Goal: Information Seeking & Learning: Learn about a topic

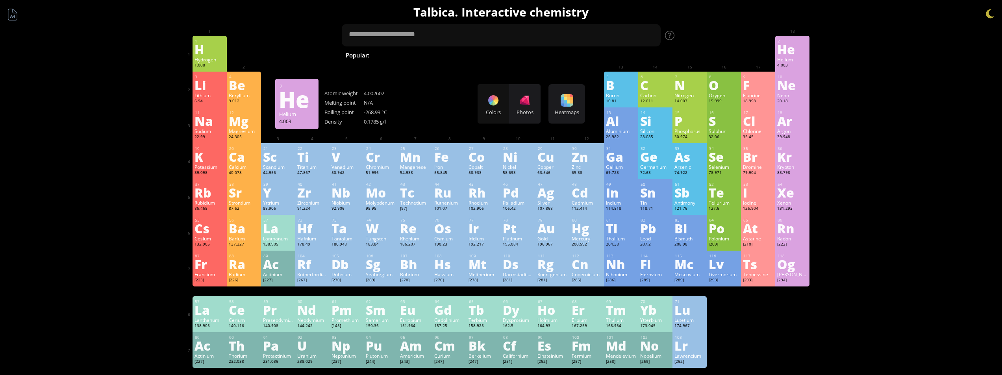
click at [896, 166] on div "Summary Molecular formula Molecular weight Exact mass Monoisotopic mass Classif…" at bounding box center [501, 334] width 1002 height 668
click at [238, 111] on div "12" at bounding box center [244, 112] width 30 height 5
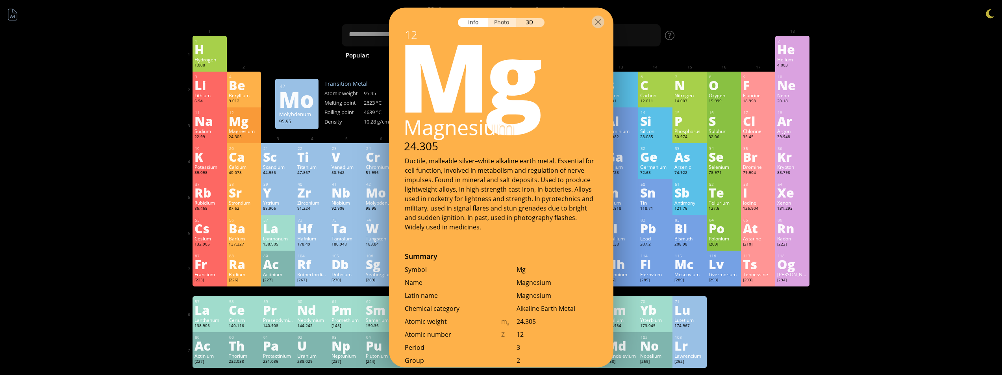
click at [498, 23] on div "Photo" at bounding box center [502, 22] width 28 height 9
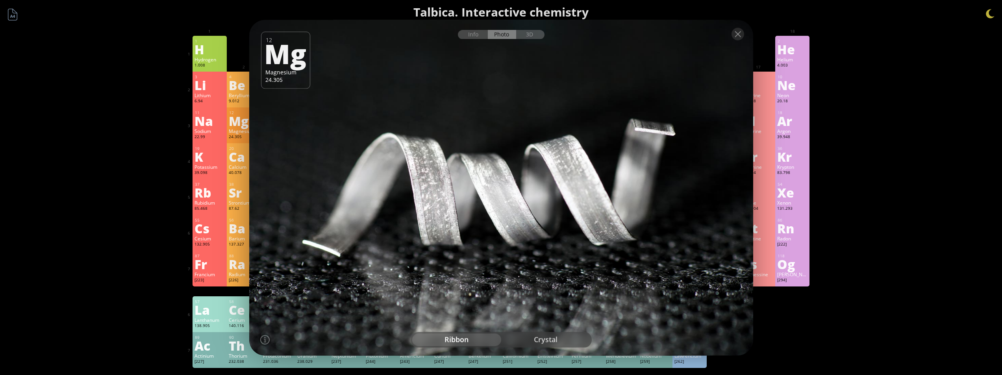
click at [536, 39] on div at bounding box center [501, 34] width 504 height 28
click at [534, 35] on div "3D" at bounding box center [530, 34] width 28 height 9
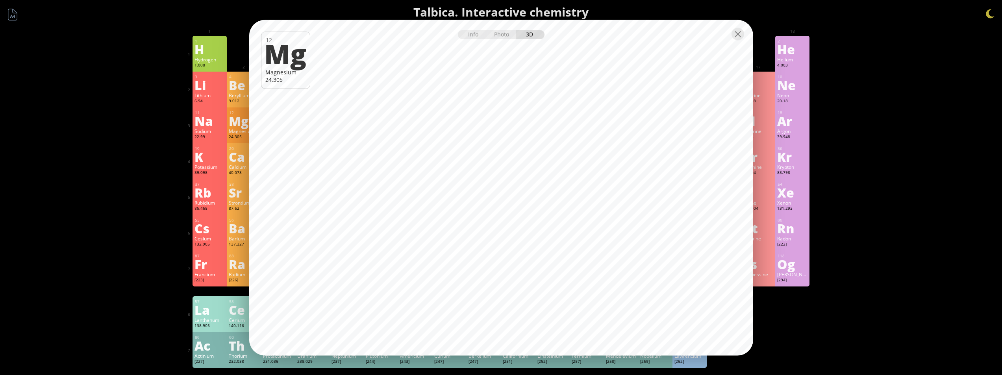
click at [823, 165] on div "Summary Molecular formula Molecular weight Exact mass Monoisotopic mass Classif…" at bounding box center [501, 334] width 1002 height 668
click at [798, 160] on div "Kr" at bounding box center [792, 156] width 30 height 13
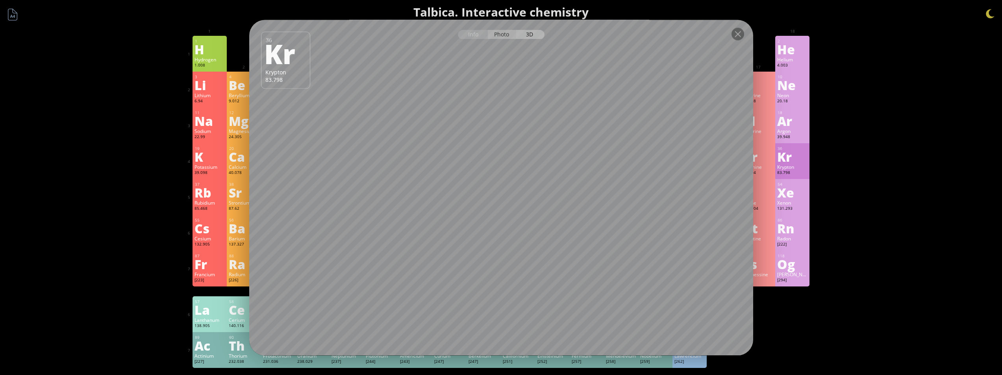
click at [512, 33] on div "Photo" at bounding box center [502, 34] width 28 height 9
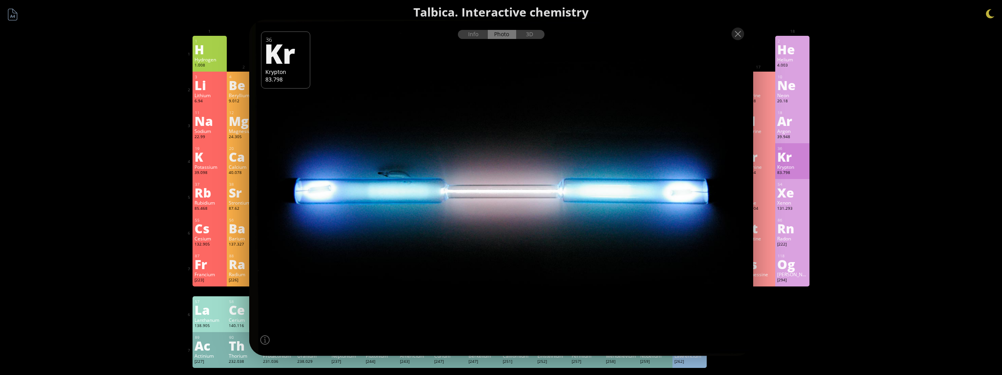
click at [874, 192] on div "Summary Molecular formula Molecular weight Exact mass Monoisotopic mass Classif…" at bounding box center [501, 334] width 1002 height 668
click at [795, 190] on div "Xe" at bounding box center [792, 192] width 30 height 13
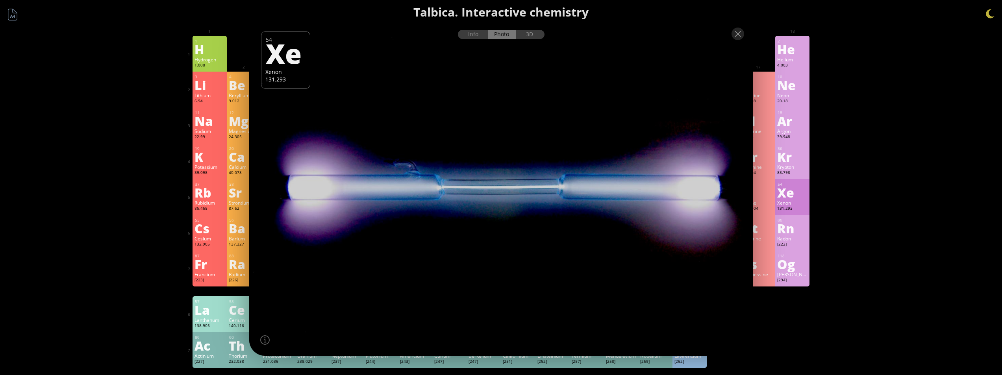
click at [786, 233] on div "Rn" at bounding box center [792, 228] width 30 height 13
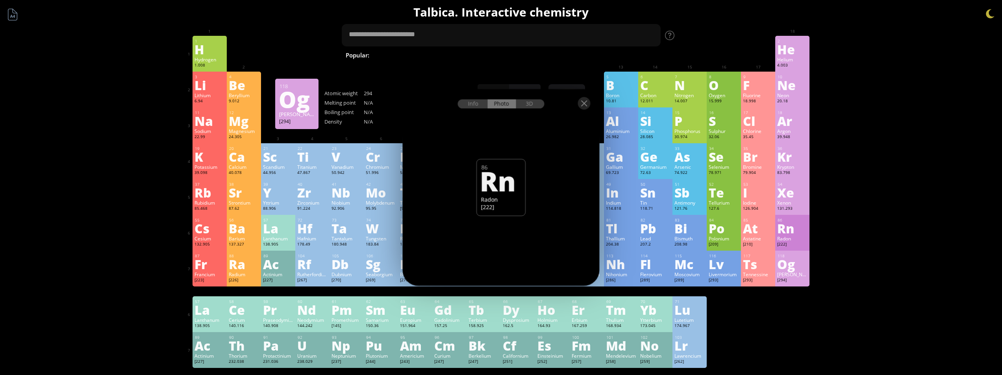
click at [788, 271] on div "Og" at bounding box center [792, 264] width 30 height 13
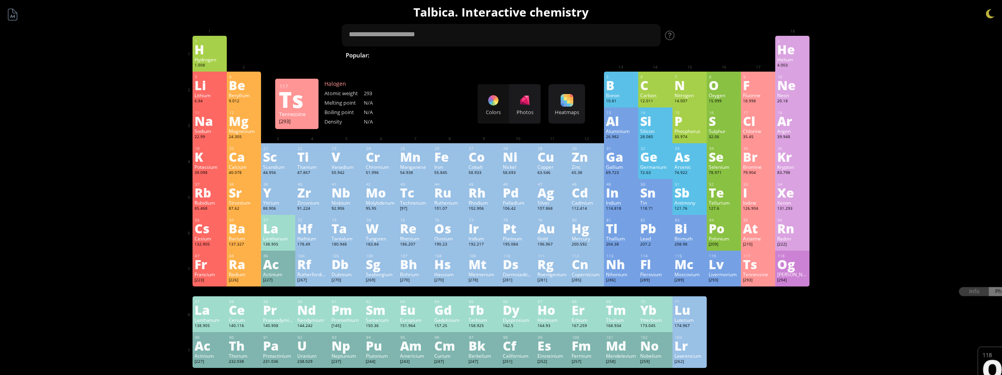
click at [755, 267] on div "Ts" at bounding box center [758, 264] width 30 height 13
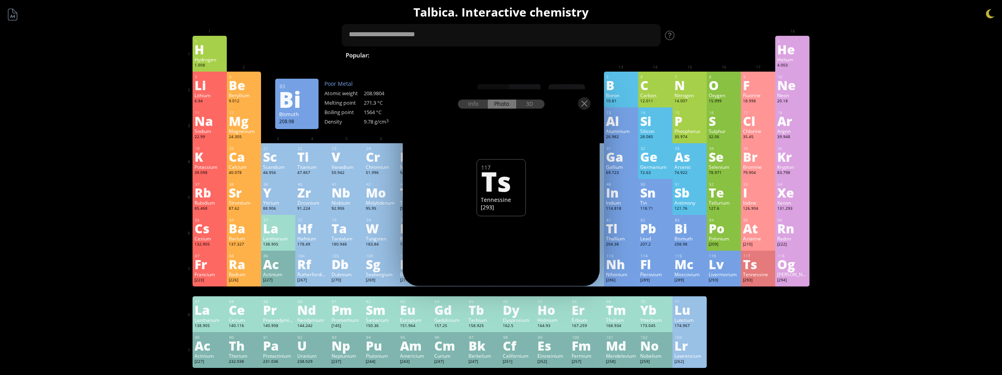
click at [680, 249] on div "83 Bi Bismuth 208.98 −3, −2, −1, 0, +1, +2, +3, +4, +5 −3, −2, −1, 0, +1, +2, +…" at bounding box center [690, 233] width 34 height 36
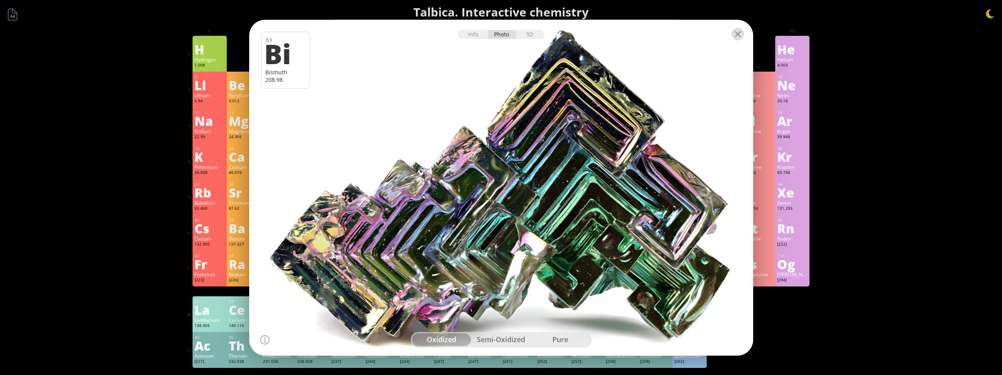
click at [732, 39] on div at bounding box center [738, 34] width 13 height 13
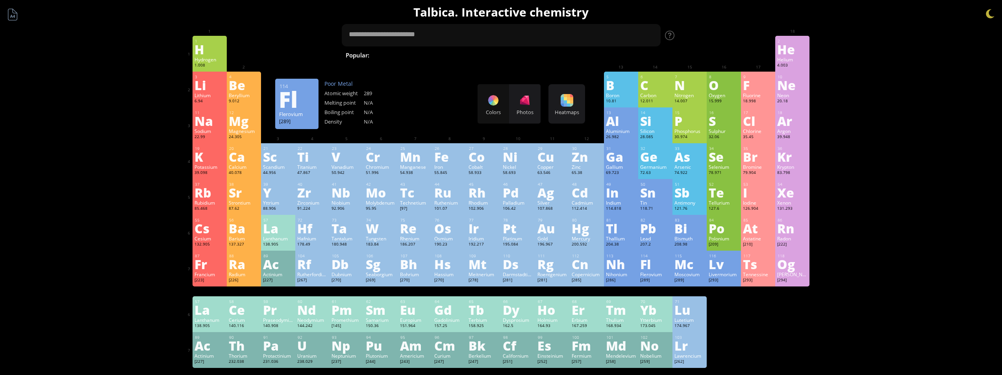
click at [645, 262] on div "Fl" at bounding box center [655, 264] width 30 height 13
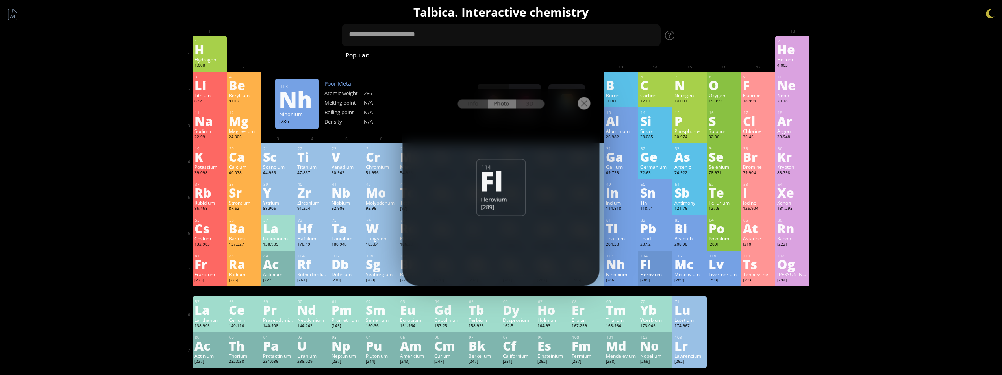
click at [634, 265] on div "Nh" at bounding box center [621, 264] width 30 height 13
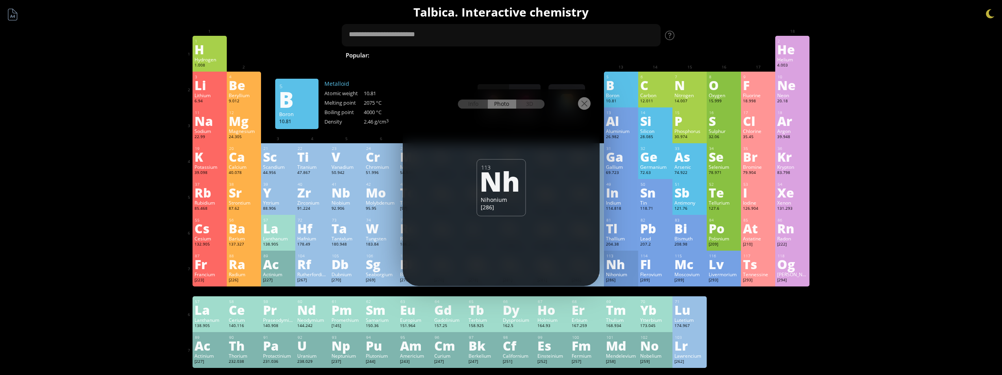
click at [590, 104] on div at bounding box center [584, 103] width 13 height 13
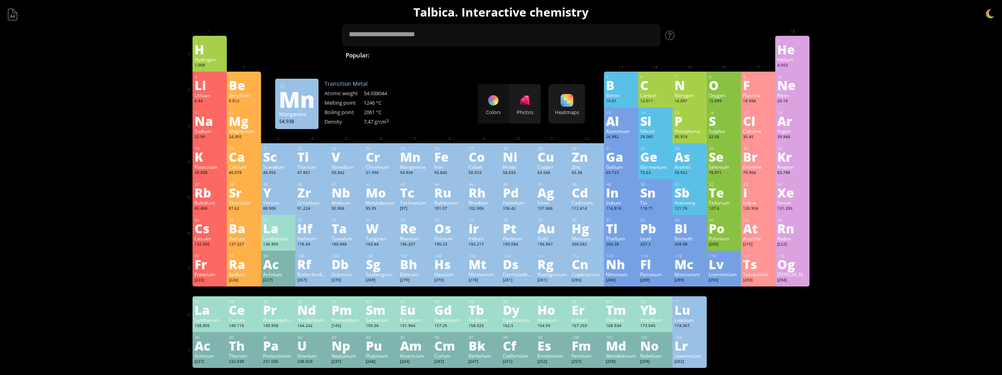
click at [402, 175] on div "25 Mn Manganese 54.938 −3, −2, −1, 0, +1, +2, +3, +4, +5, +6, +7 −3, −2, −1, 0,…" at bounding box center [415, 161] width 34 height 36
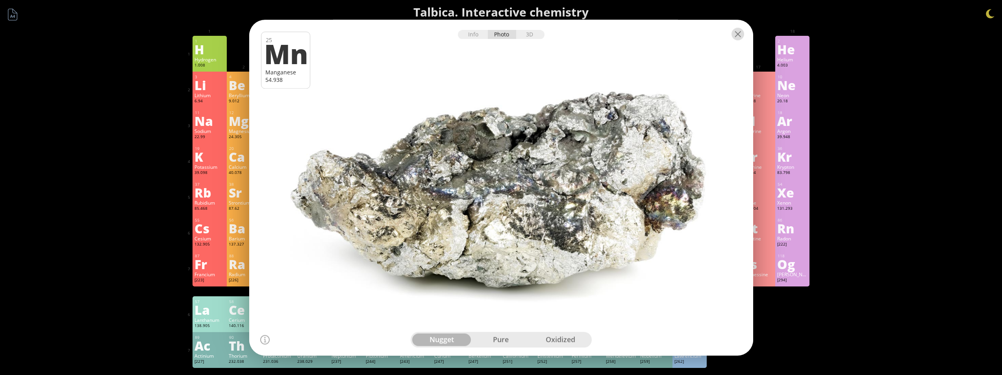
click at [735, 36] on div at bounding box center [738, 34] width 13 height 13
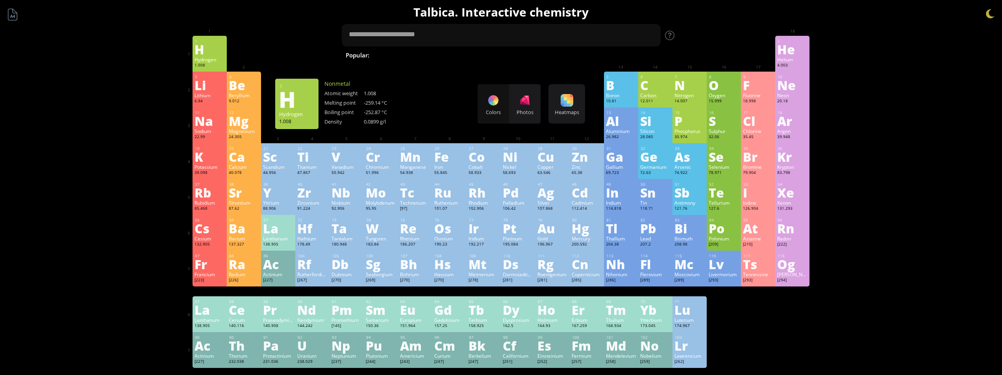
click at [212, 64] on div "1.008" at bounding box center [210, 66] width 30 height 6
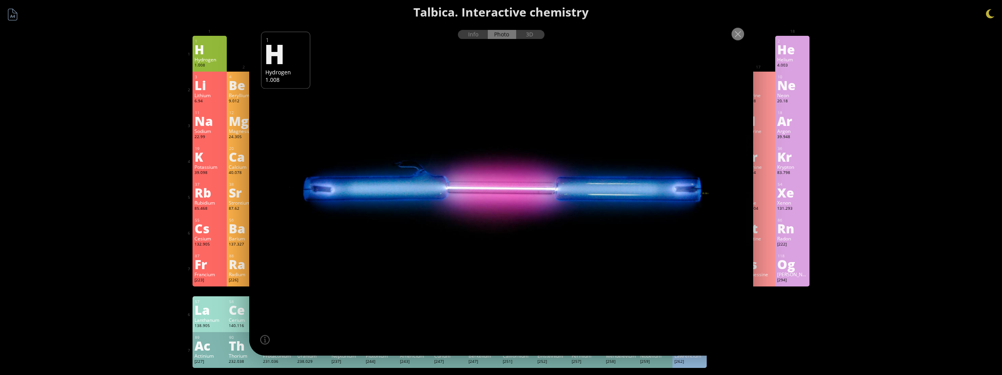
click at [739, 36] on div at bounding box center [738, 34] width 13 height 13
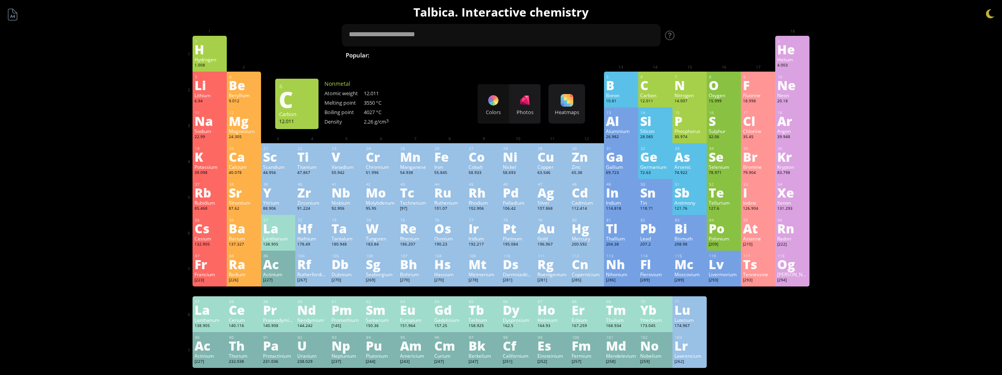
click at [660, 89] on div "C" at bounding box center [655, 85] width 30 height 13
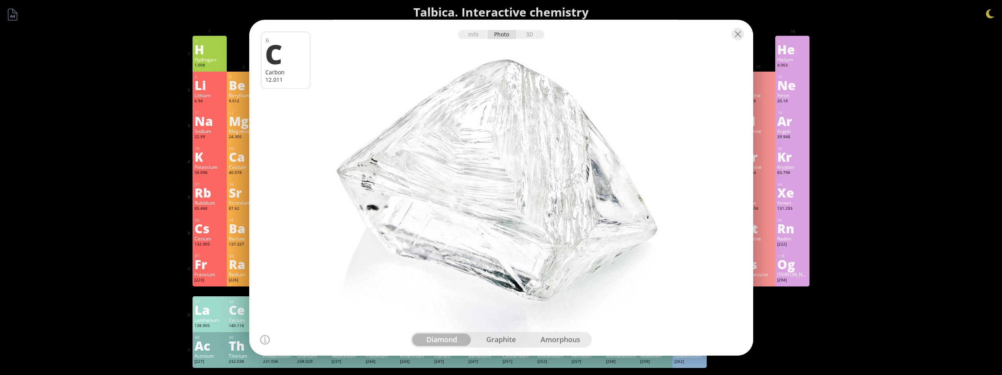
click at [752, 33] on div at bounding box center [501, 34] width 504 height 28
click at [732, 35] on div at bounding box center [738, 34] width 13 height 13
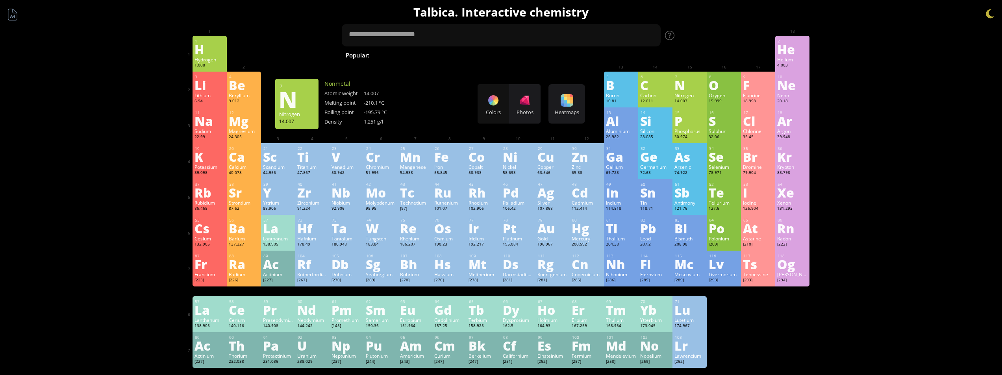
click at [685, 91] on div "N" at bounding box center [690, 85] width 30 height 13
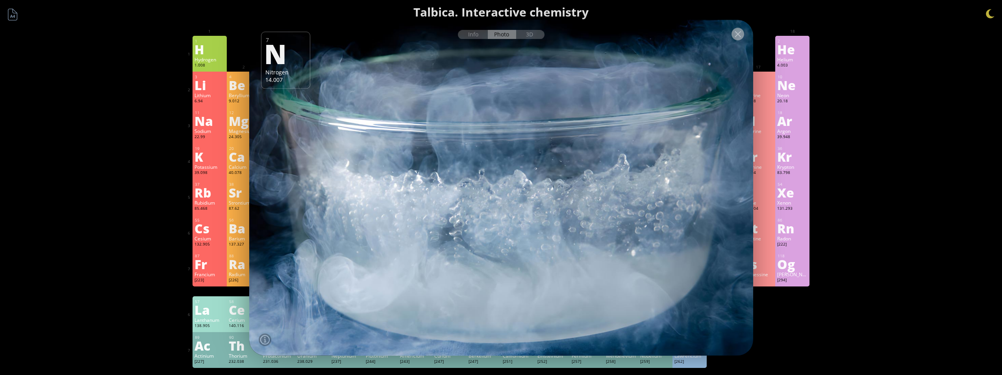
click at [736, 35] on div at bounding box center [738, 34] width 13 height 13
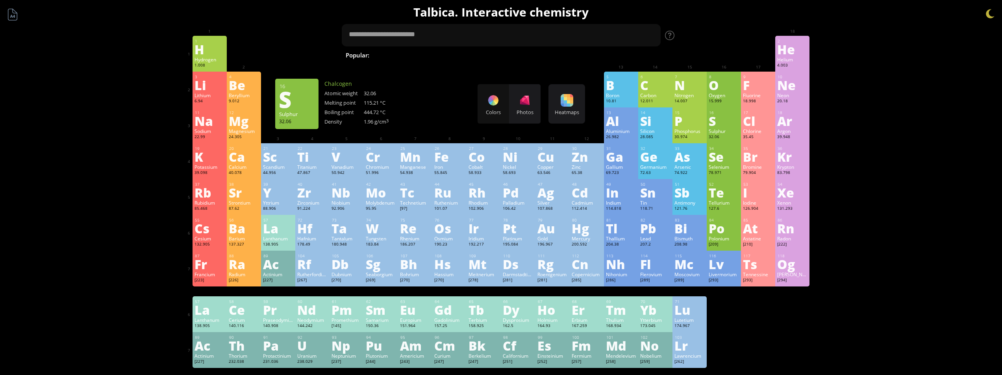
click at [723, 134] on div "Sulphur" at bounding box center [724, 131] width 30 height 6
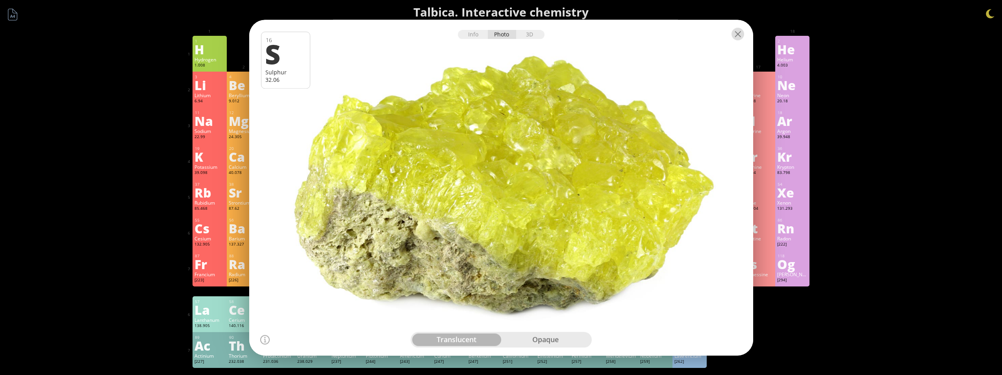
click at [738, 32] on div at bounding box center [738, 34] width 13 height 13
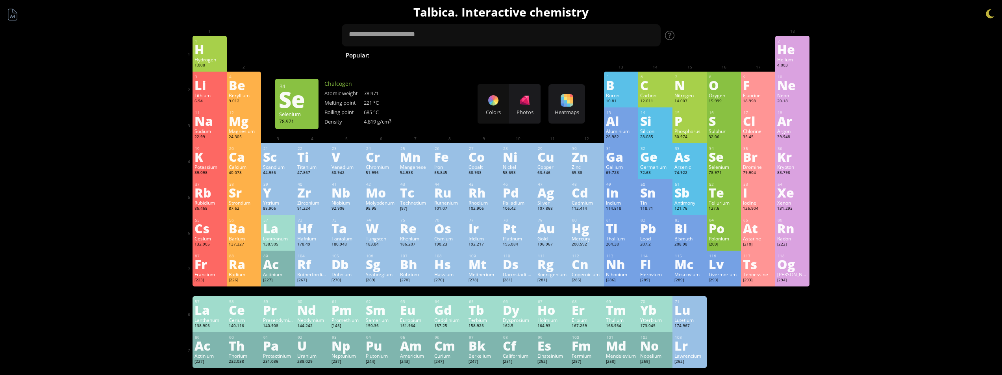
click at [722, 160] on div "Se" at bounding box center [724, 156] width 30 height 13
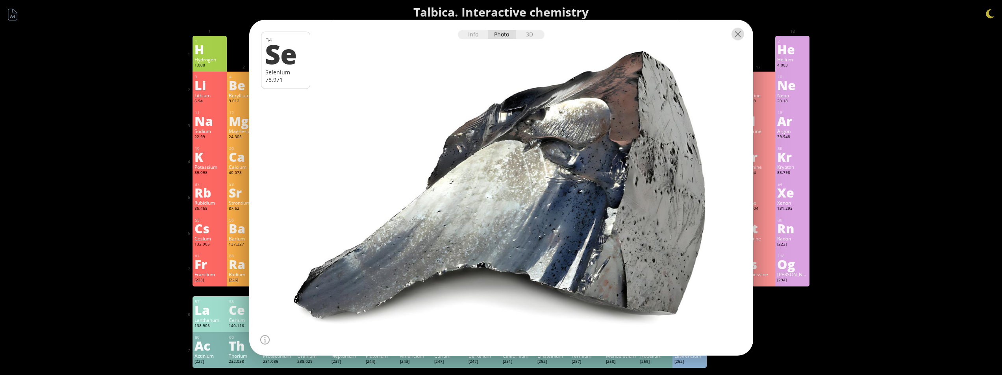
click at [736, 28] on div at bounding box center [738, 34] width 13 height 13
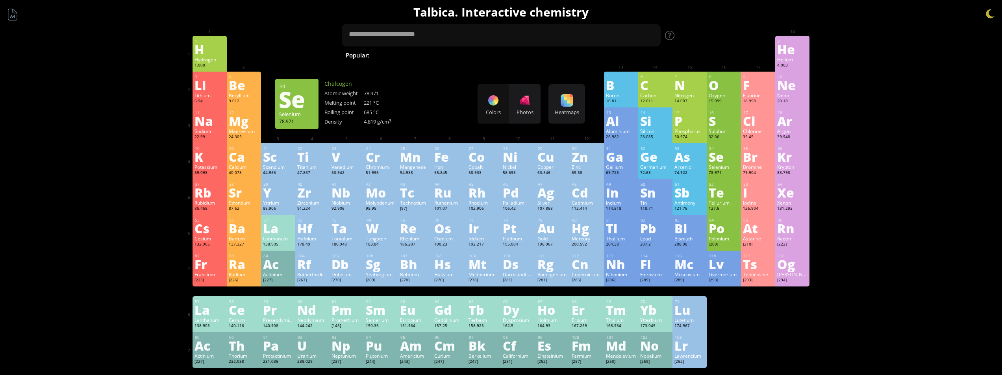
click at [725, 177] on div "34 Se Selenium 78.971 −2, −1, 0, +1, +2, +3, +4, +5, +6 −2, −1, 0, +1, +2, +3, …" at bounding box center [724, 161] width 34 height 36
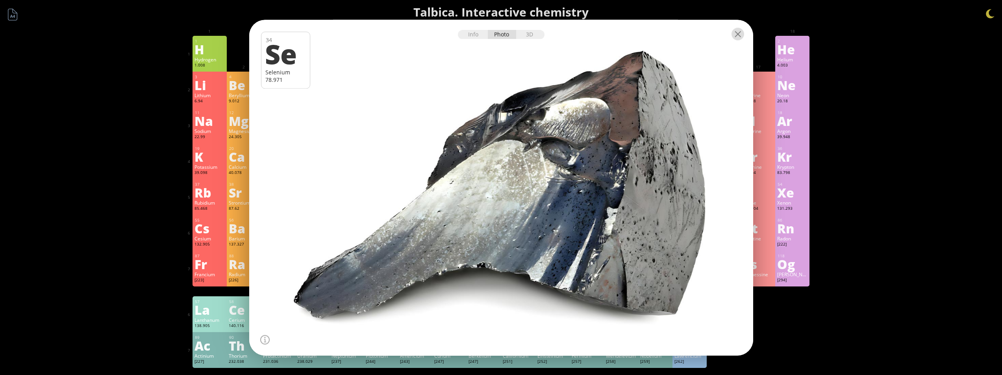
click at [741, 36] on div at bounding box center [738, 34] width 13 height 13
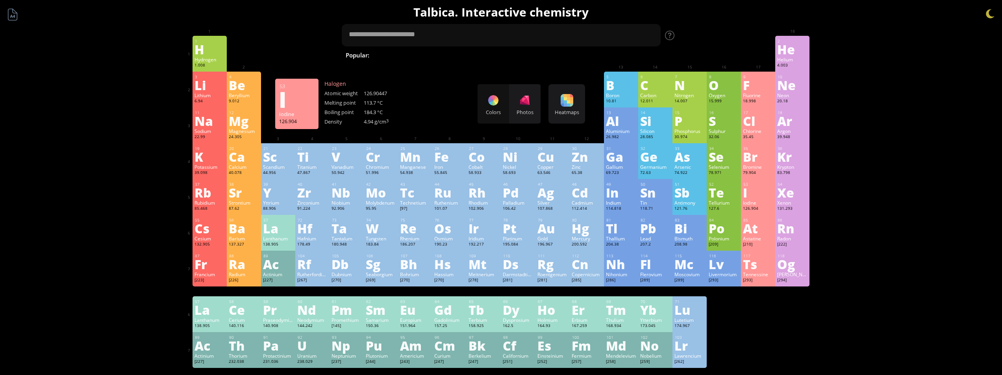
click at [749, 209] on div "126.904" at bounding box center [758, 209] width 30 height 6
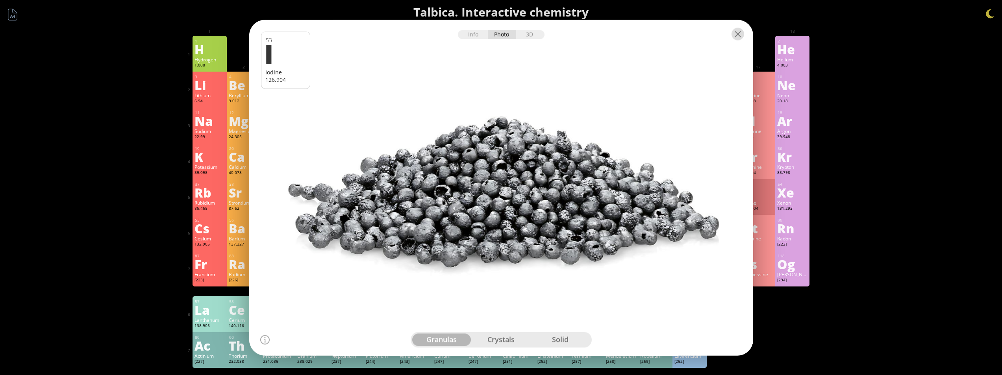
click at [739, 37] on div at bounding box center [738, 34] width 13 height 13
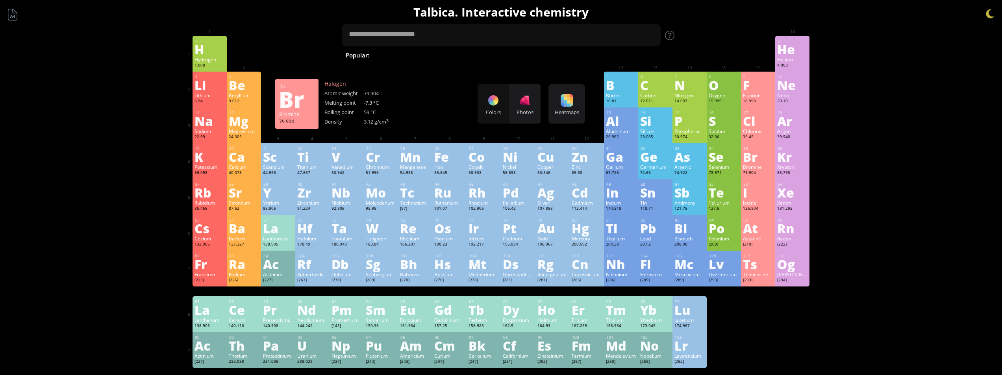
click at [761, 153] on div "Br" at bounding box center [758, 156] width 30 height 13
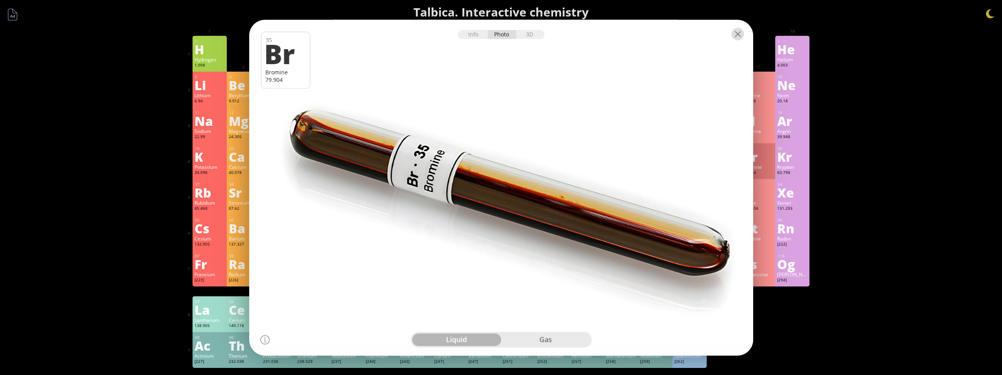
click at [733, 39] on div at bounding box center [738, 34] width 13 height 13
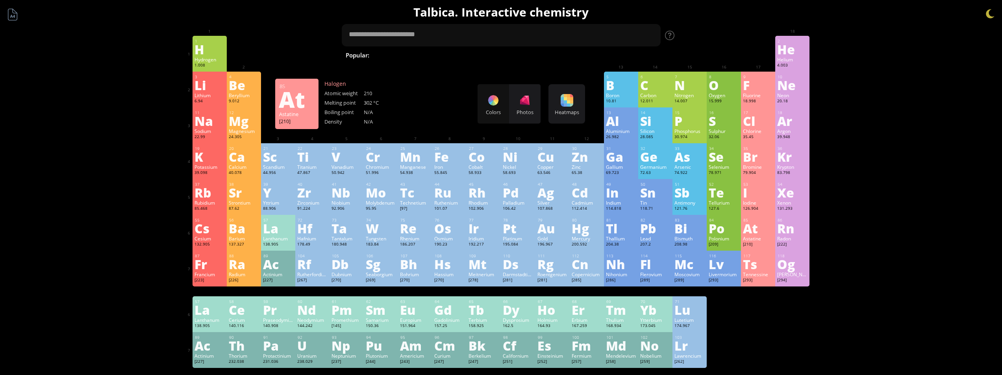
click at [751, 243] on div "[210]" at bounding box center [758, 245] width 30 height 6
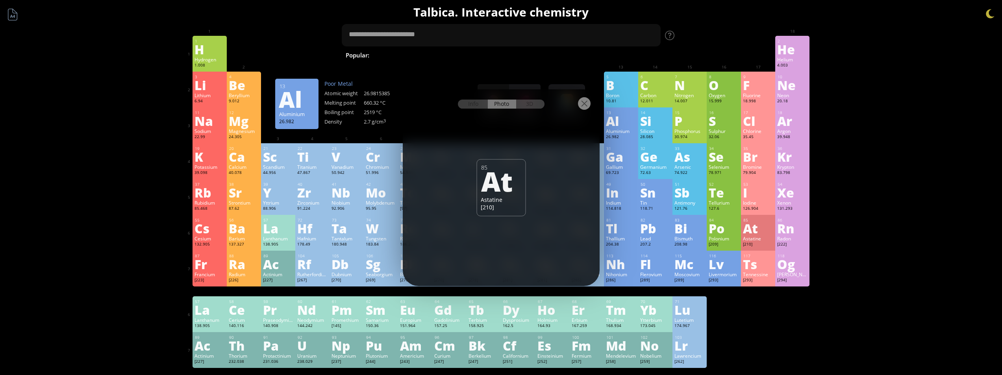
click at [582, 110] on div at bounding box center [501, 103] width 197 height 28
click at [592, 106] on div at bounding box center [501, 103] width 197 height 28
click at [590, 106] on div at bounding box center [584, 103] width 13 height 13
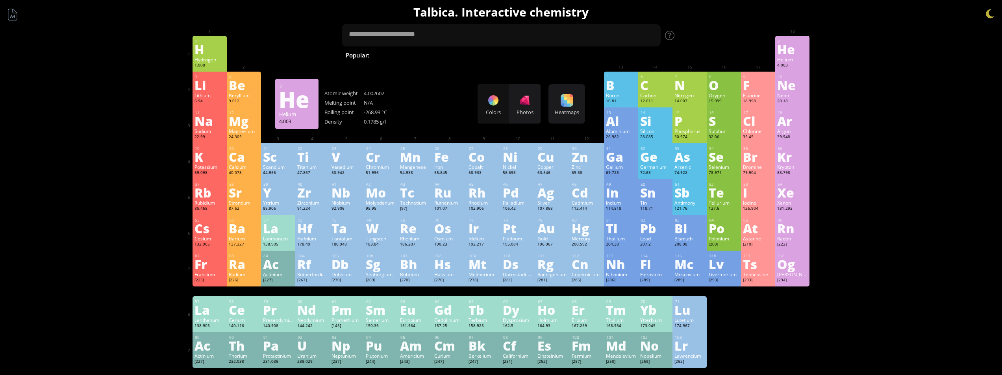
click at [806, 56] on div "Helium" at bounding box center [792, 59] width 30 height 6
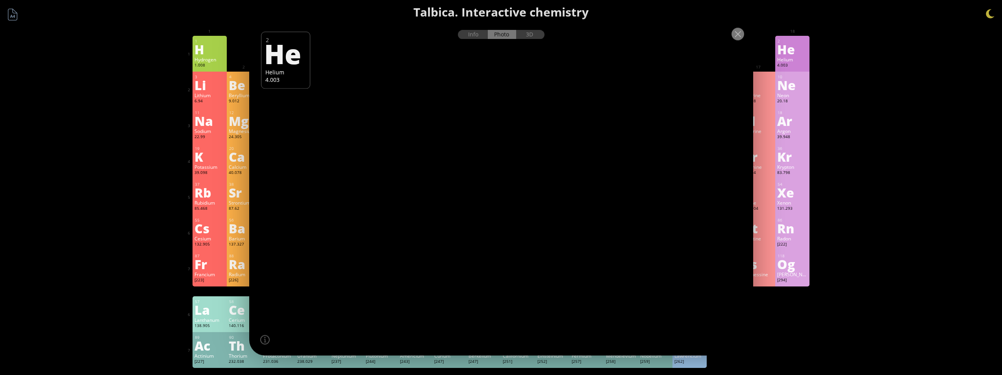
click at [737, 35] on div at bounding box center [738, 34] width 13 height 13
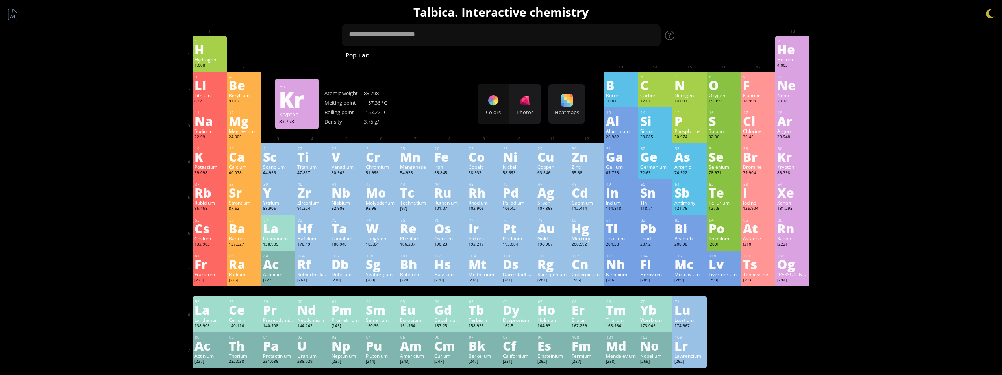
click at [796, 162] on div "Kr" at bounding box center [792, 156] width 30 height 13
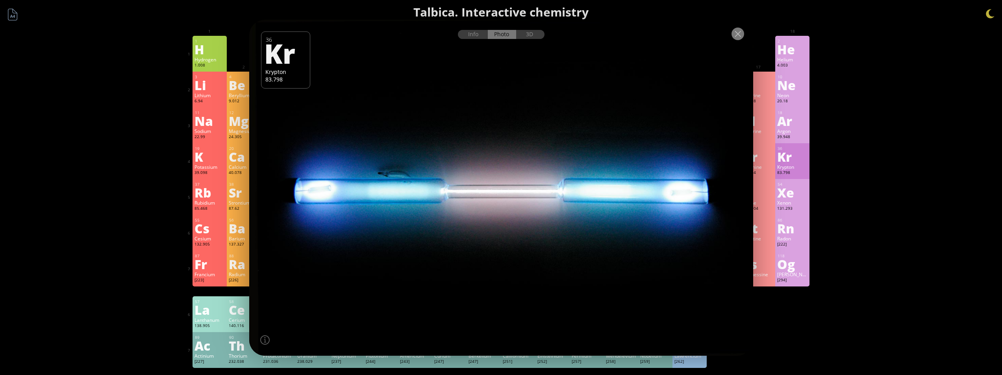
click at [735, 32] on div at bounding box center [738, 34] width 13 height 13
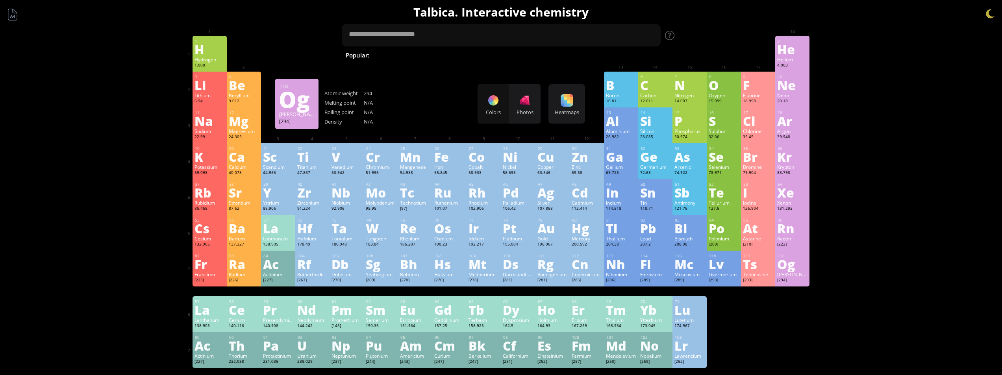
click at [792, 271] on div "Og" at bounding box center [792, 264] width 30 height 13
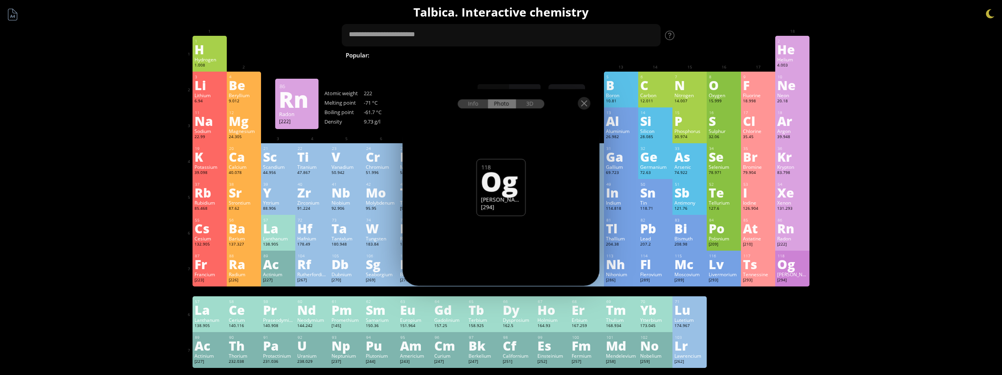
click at [786, 244] on div "[222]" at bounding box center [792, 245] width 30 height 6
click at [800, 201] on div "Xenon" at bounding box center [792, 203] width 30 height 6
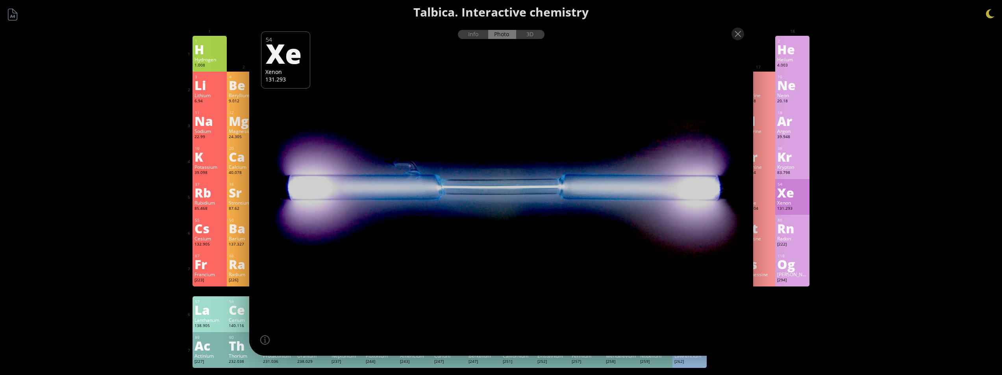
click at [792, 171] on div "83.798" at bounding box center [792, 173] width 30 height 6
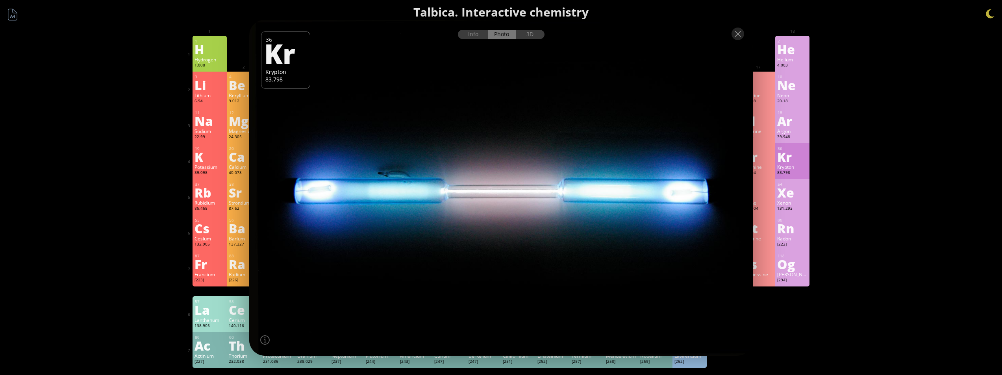
click at [196, 241] on div "55 Cs Cesium 132.905 −1, +1 −1, +1 28.44 °C 671 °C 1.879 g/cm 3 [Xe]6s 1" at bounding box center [210, 233] width 34 height 36
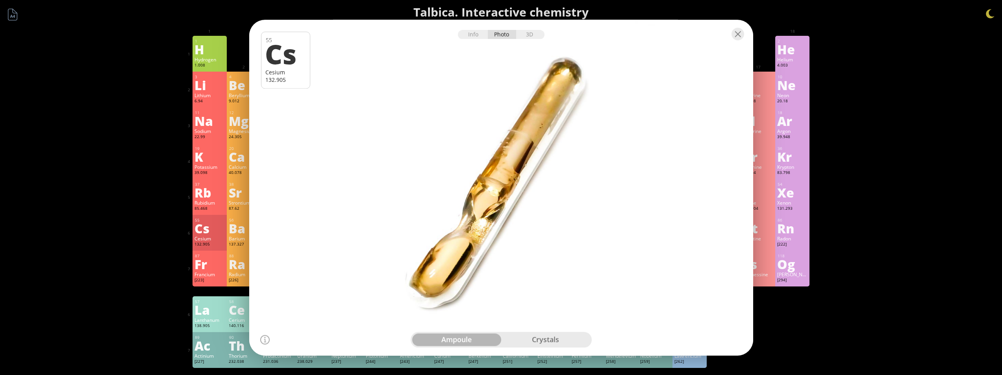
click at [207, 267] on div "Fr" at bounding box center [210, 264] width 30 height 13
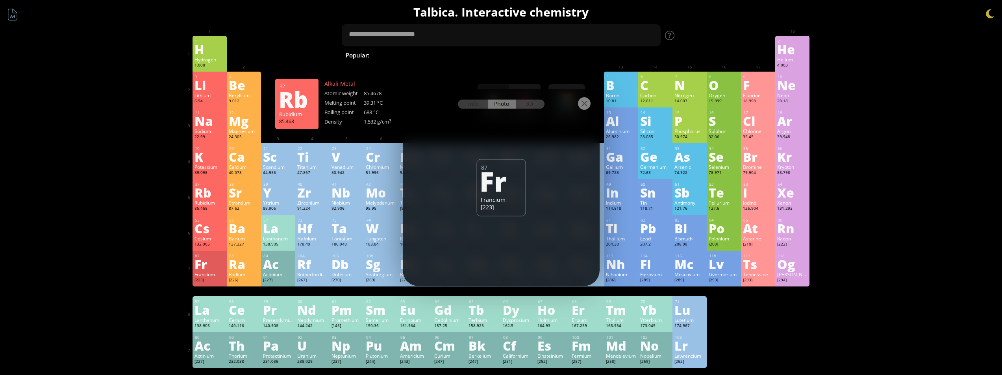
click at [213, 198] on div "Rb" at bounding box center [210, 192] width 30 height 13
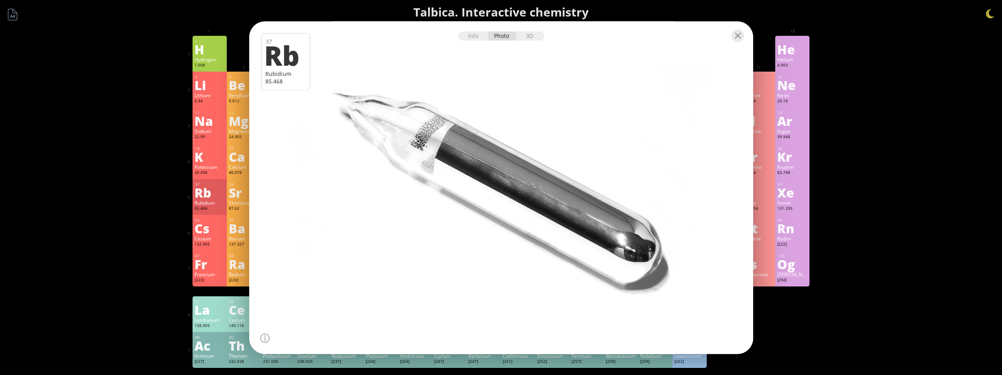
click at [214, 169] on div "Potassium" at bounding box center [210, 167] width 30 height 6
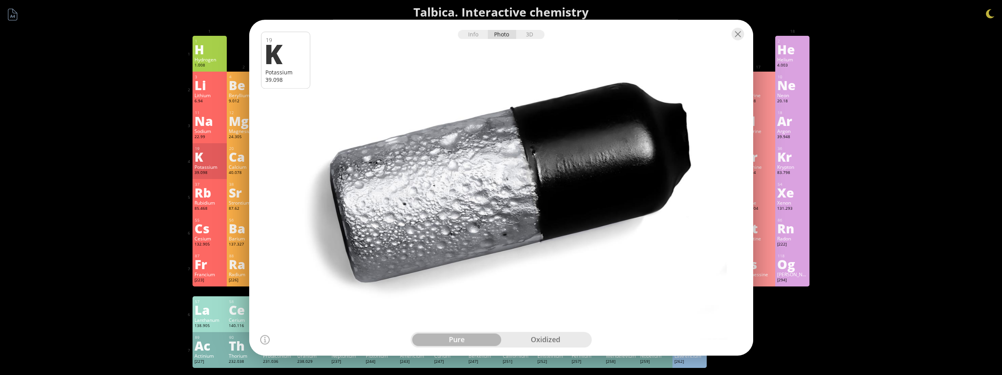
click at [211, 138] on div "22.99" at bounding box center [210, 137] width 30 height 6
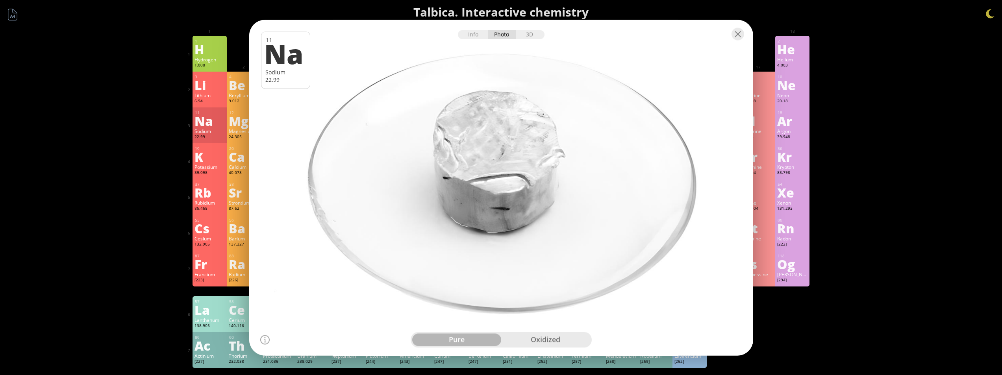
click at [210, 80] on div "Li" at bounding box center [210, 85] width 30 height 13
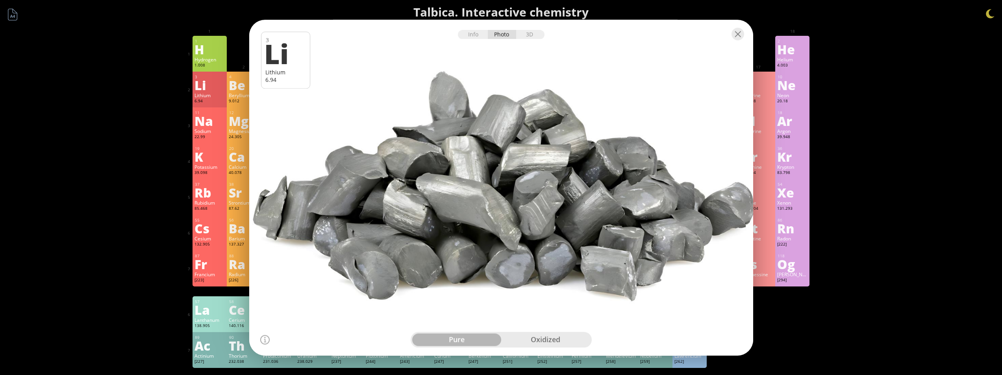
click at [199, 62] on div "Hydrogen" at bounding box center [210, 59] width 30 height 6
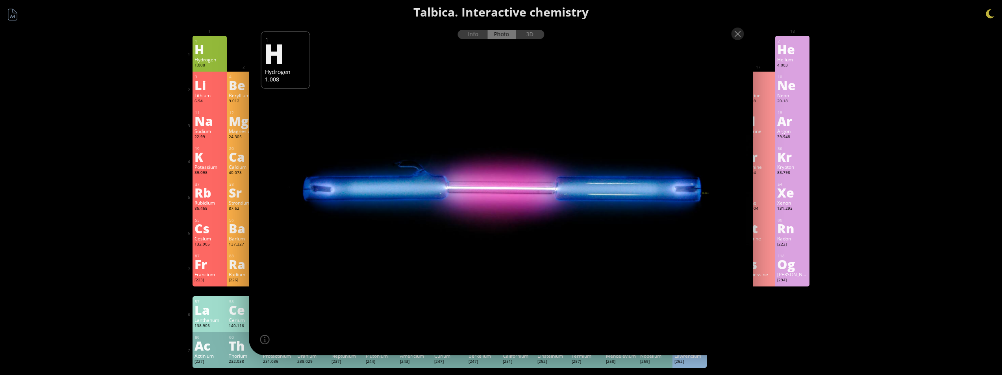
click at [243, 91] on div "Be" at bounding box center [244, 85] width 30 height 13
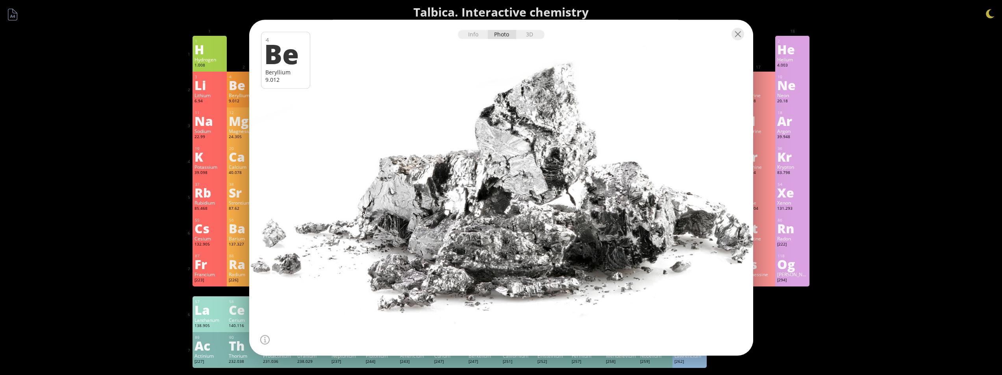
click at [236, 126] on div "Mg" at bounding box center [244, 121] width 30 height 13
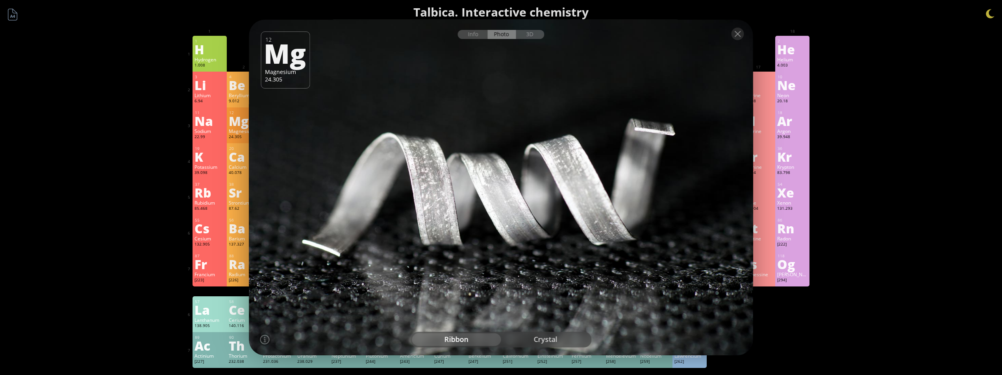
click at [239, 147] on div "20" at bounding box center [244, 148] width 30 height 5
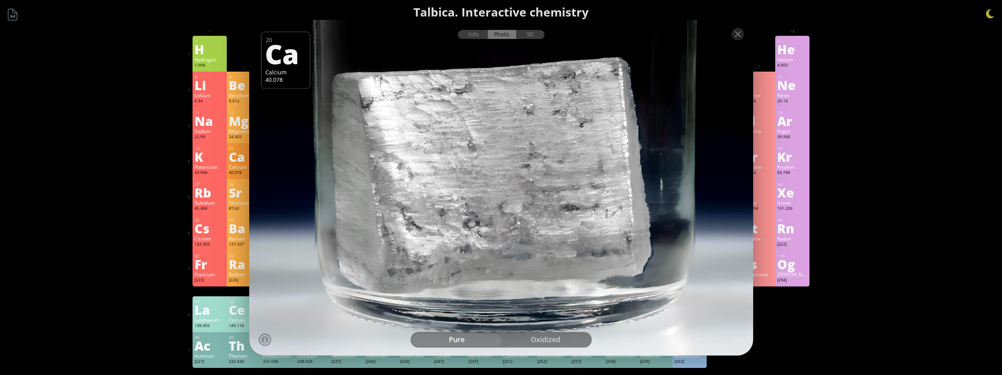
click at [248, 175] on div "40.078" at bounding box center [244, 173] width 30 height 6
click at [241, 194] on div "Sr" at bounding box center [244, 192] width 30 height 13
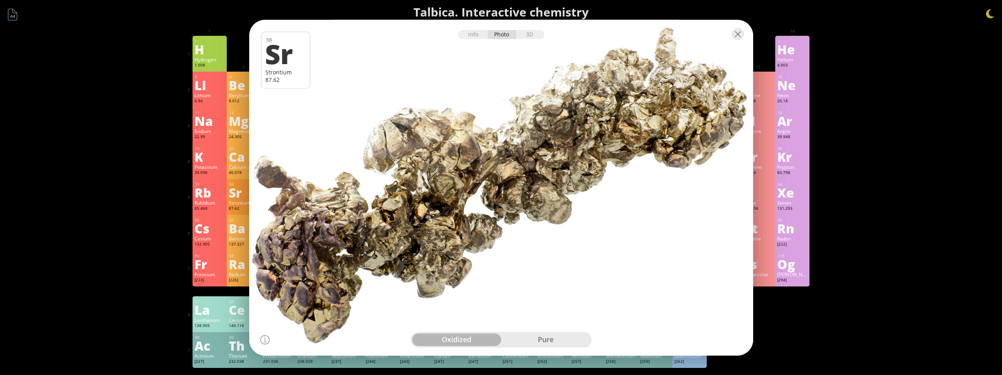
click at [237, 233] on div "Ba" at bounding box center [244, 228] width 30 height 13
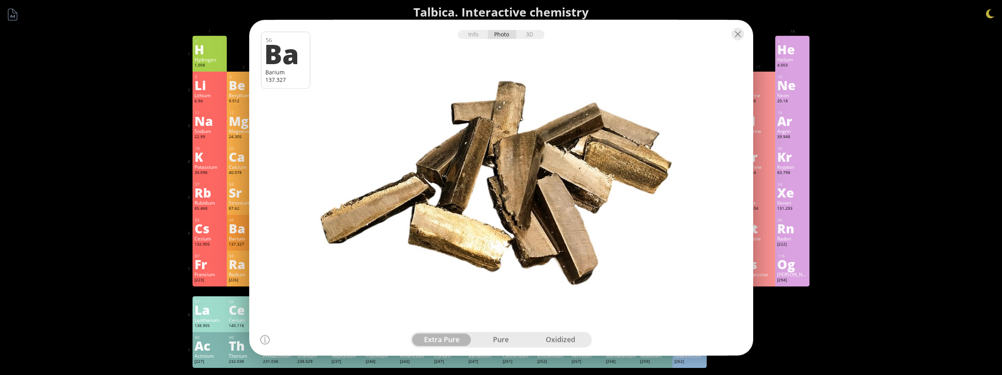
click at [236, 267] on div "Ra" at bounding box center [244, 264] width 30 height 13
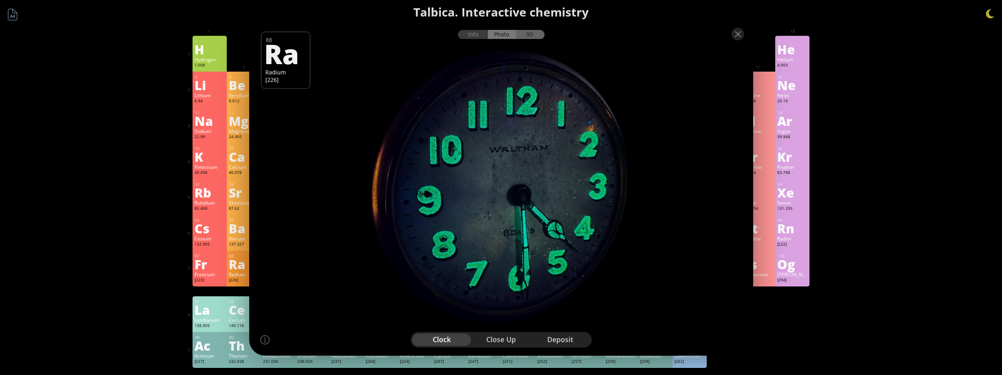
click at [534, 32] on div "3D" at bounding box center [530, 34] width 28 height 9
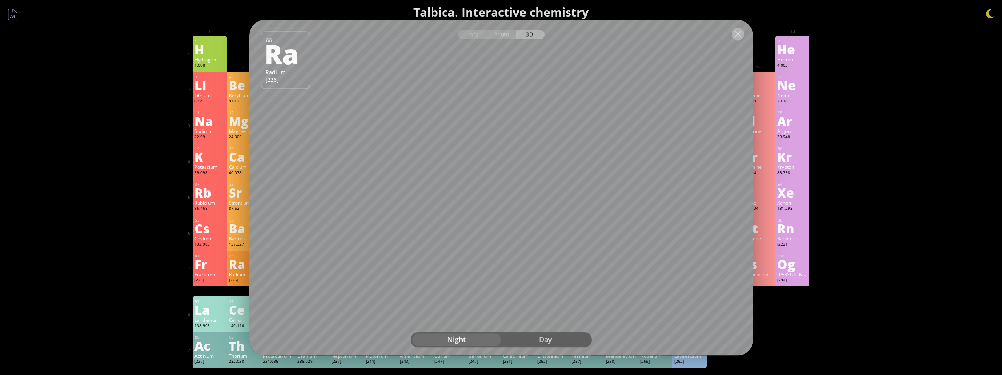
click at [739, 37] on div at bounding box center [738, 34] width 13 height 13
